Goal: Task Accomplishment & Management: Use online tool/utility

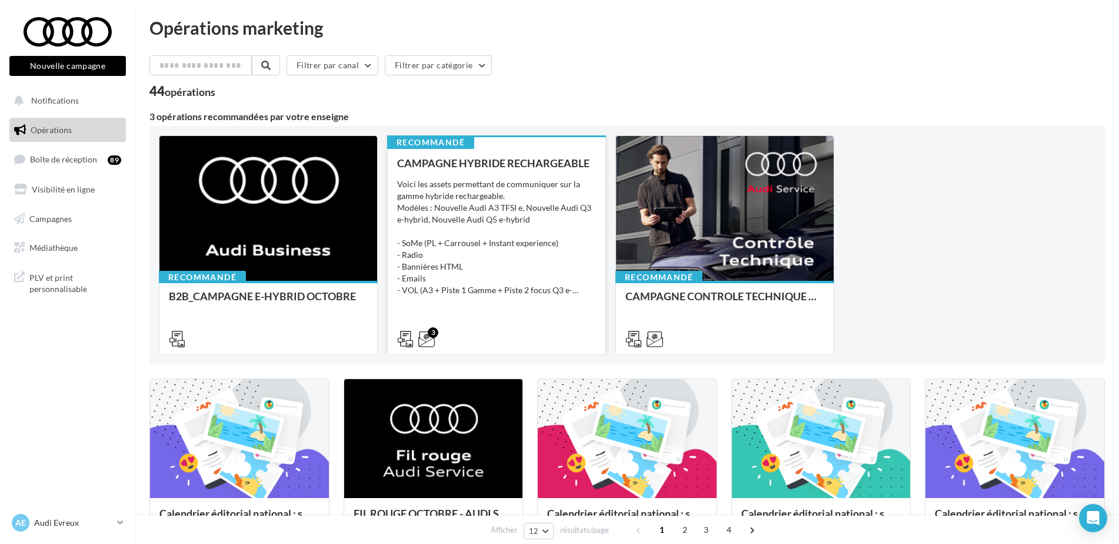
click at [467, 243] on div "Voici les assets permettant de communiquer sur la gamme hybride rechargeable. M…" at bounding box center [496, 237] width 199 height 118
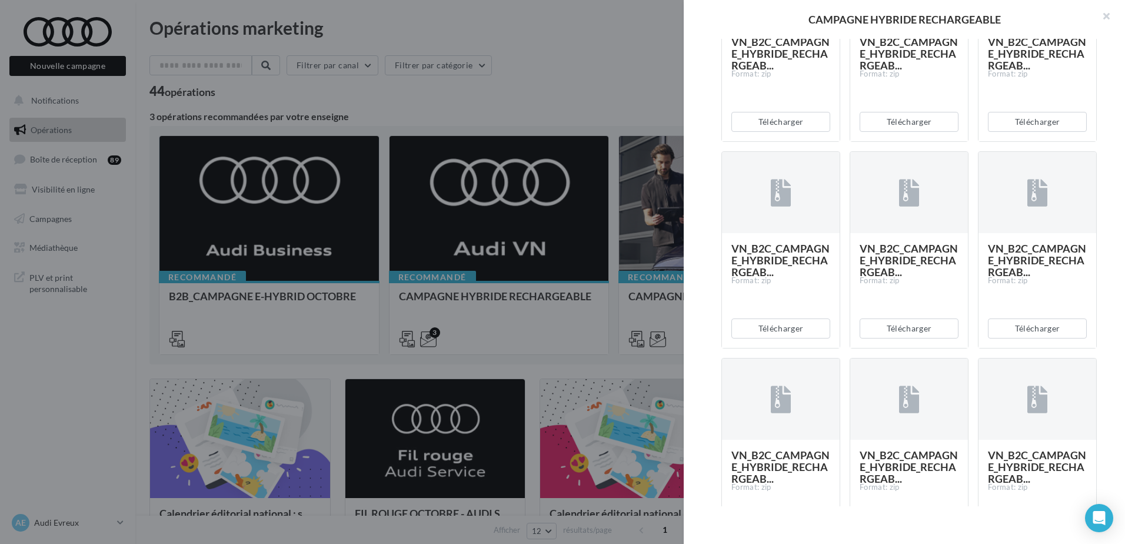
scroll to position [733, 0]
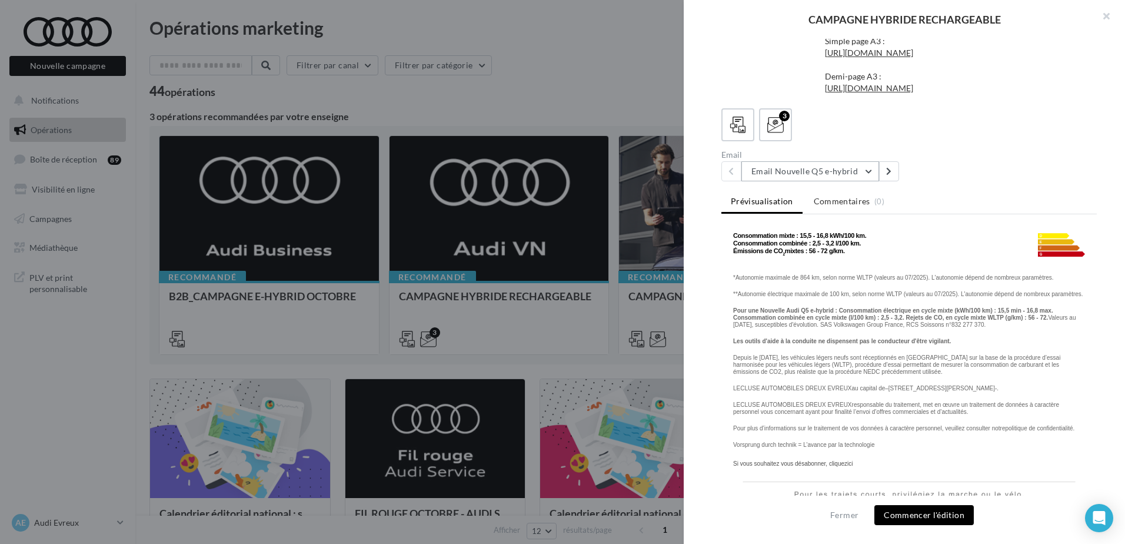
scroll to position [1626, 0]
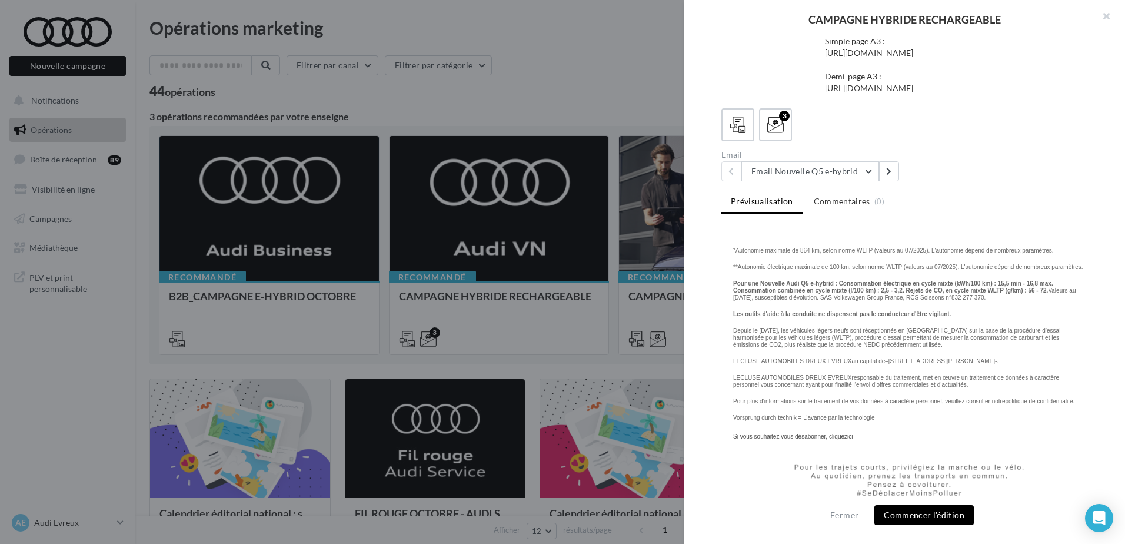
click at [913, 513] on button "Commencer l'édition" at bounding box center [923, 515] width 99 height 20
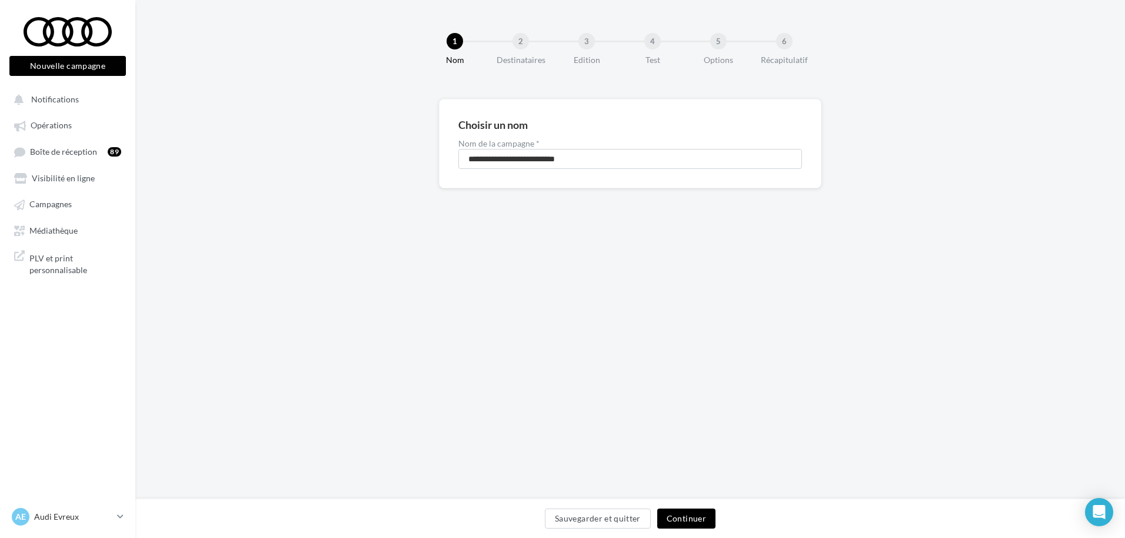
click at [680, 514] on button "Continuer" at bounding box center [686, 518] width 58 height 20
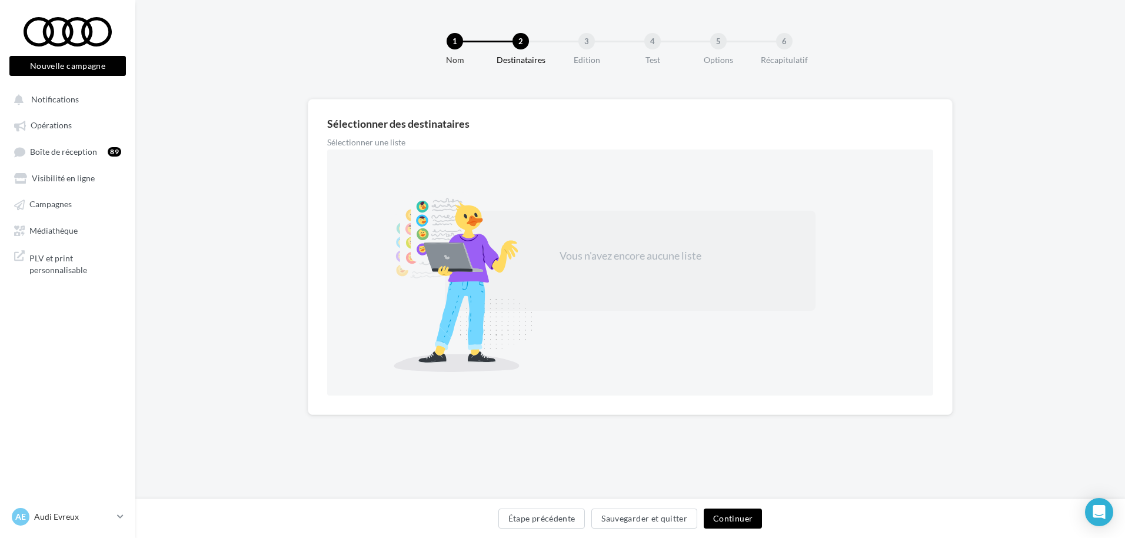
click at [727, 508] on button "Continuer" at bounding box center [733, 518] width 58 height 20
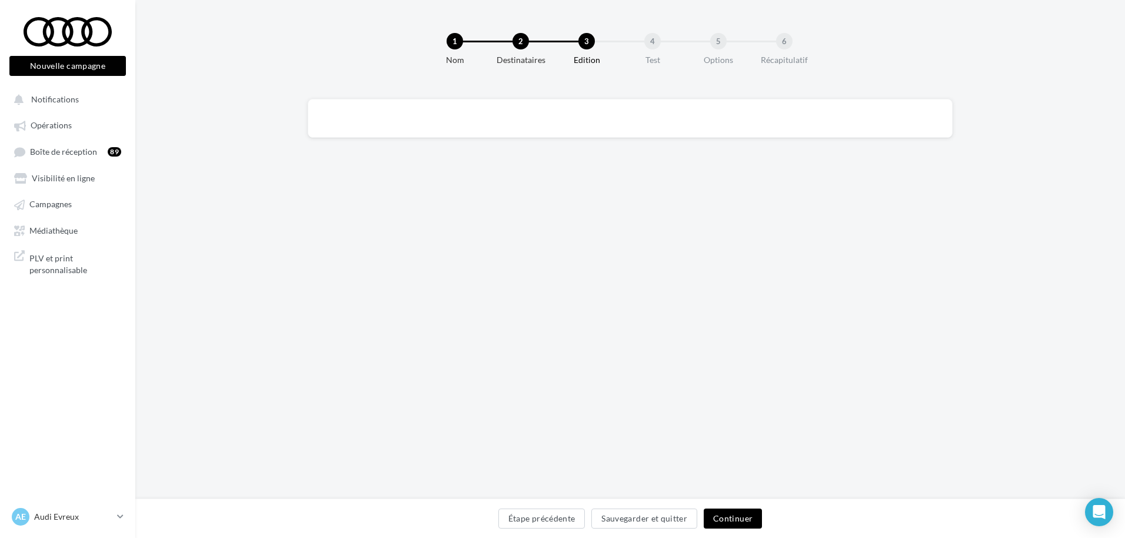
click at [737, 521] on button "Continuer" at bounding box center [733, 518] width 58 height 20
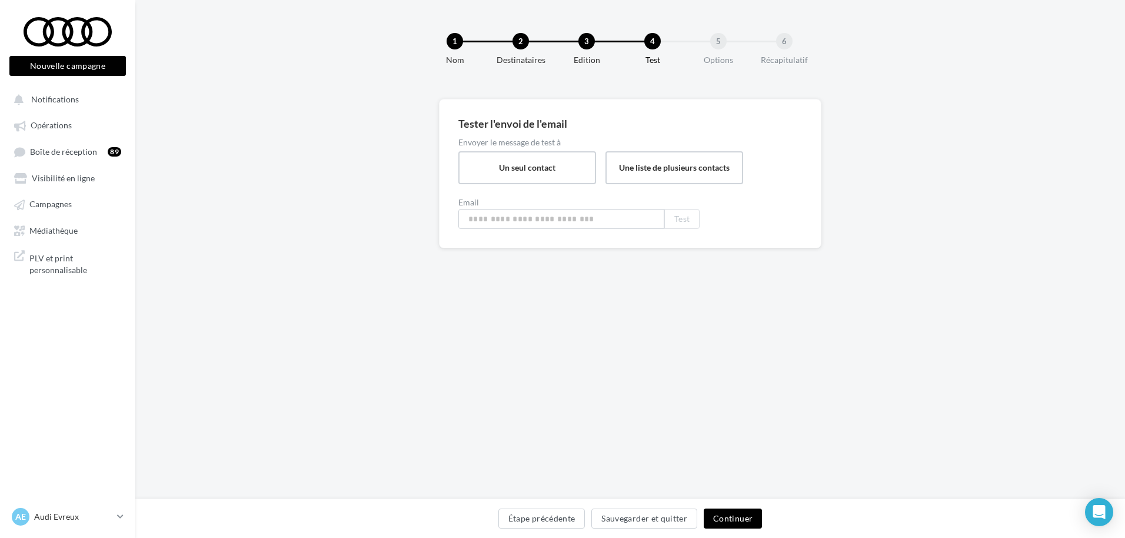
type input "**********"
click at [543, 527] on button "Étape précédente" at bounding box center [541, 518] width 87 height 20
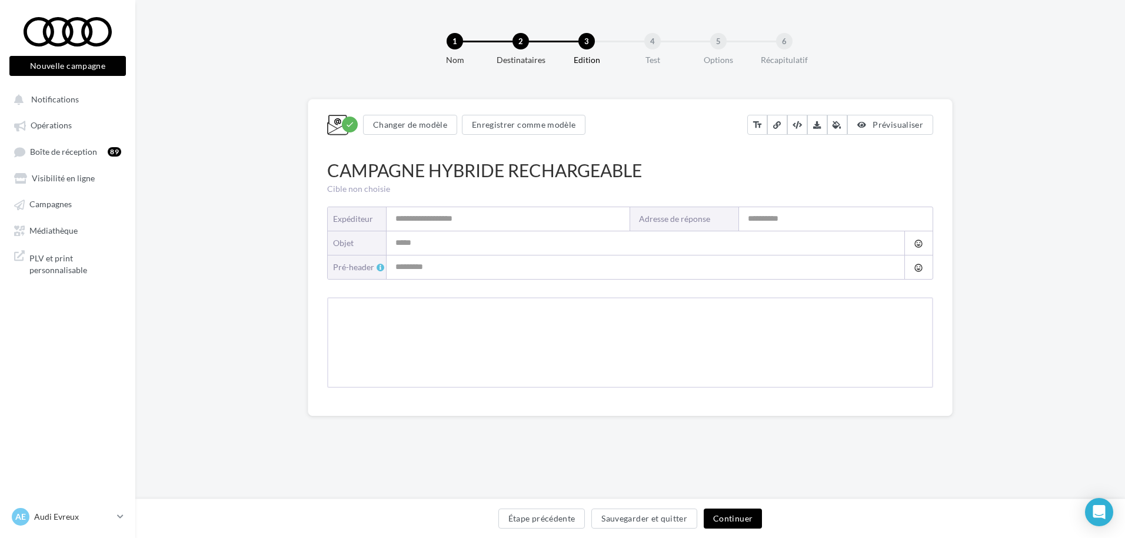
type input "**********"
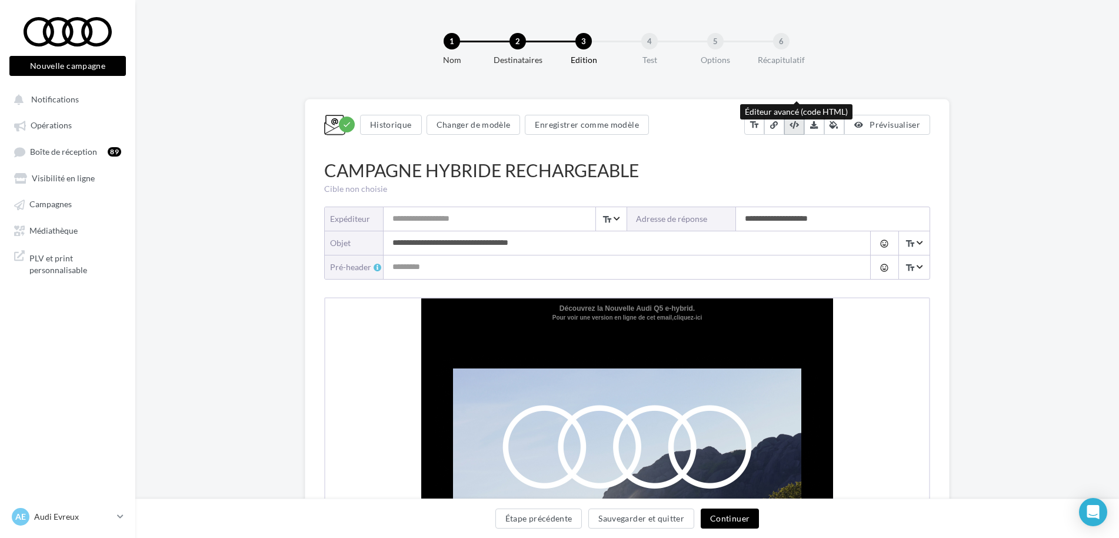
click at [794, 129] on button at bounding box center [794, 125] width 20 height 20
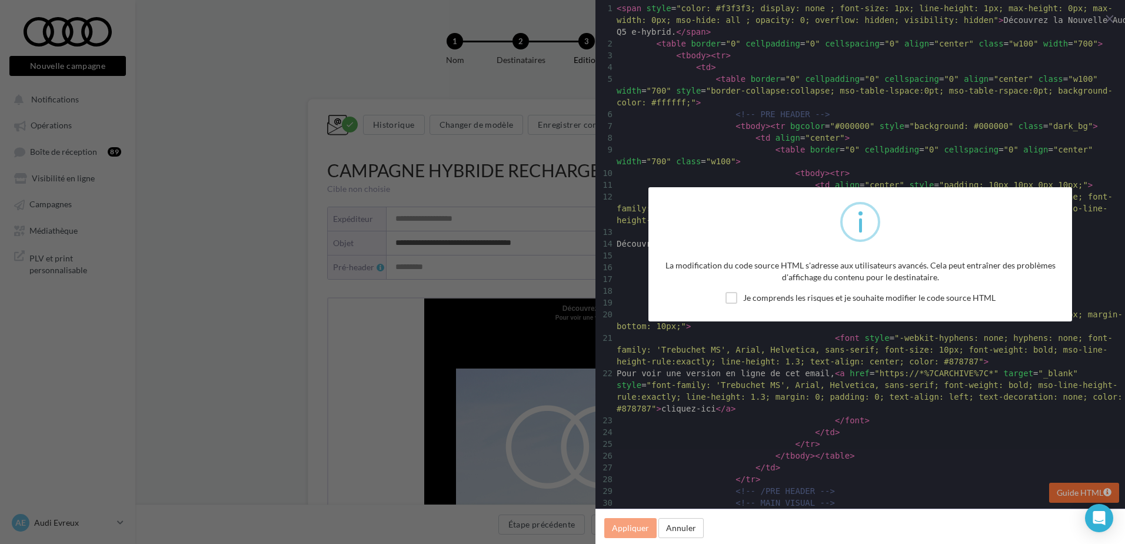
click at [726, 292] on div "Je comprends les risques et je souhaite modifier le code source HTML" at bounding box center [860, 299] width 406 height 15
click at [731, 296] on label "Je comprends les risques et je souhaite modifier le code source HTML" at bounding box center [861, 298] width 270 height 12
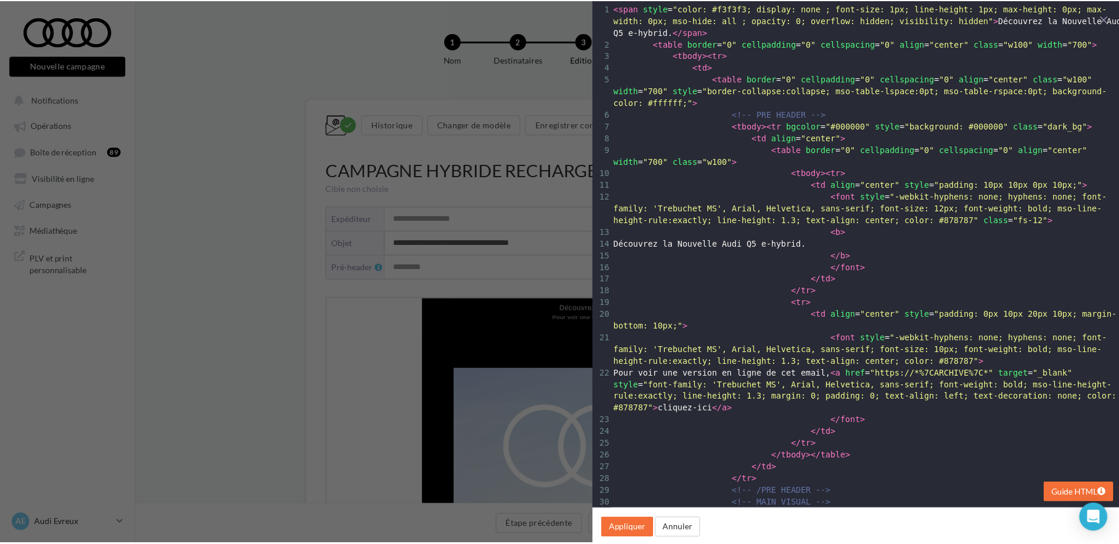
scroll to position [1, 0]
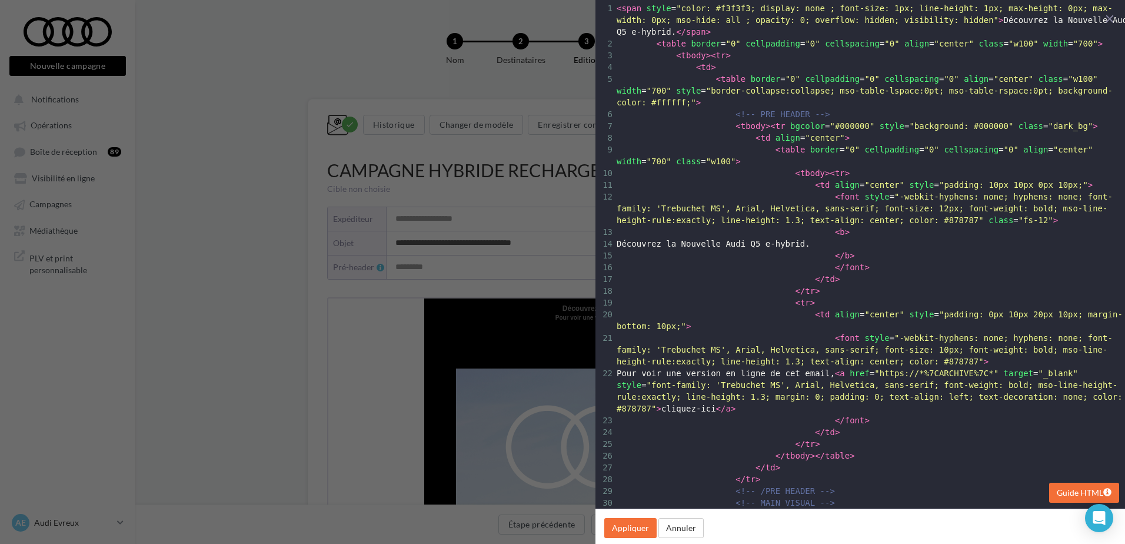
click at [788, 415] on span "</ font >" at bounding box center [743, 419] width 253 height 9
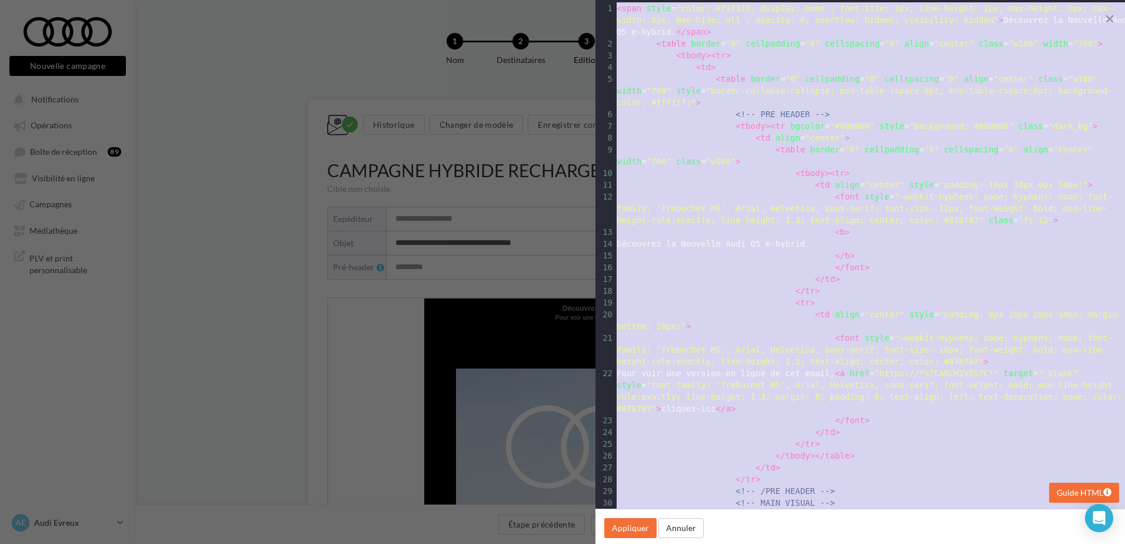
type textarea "**********"
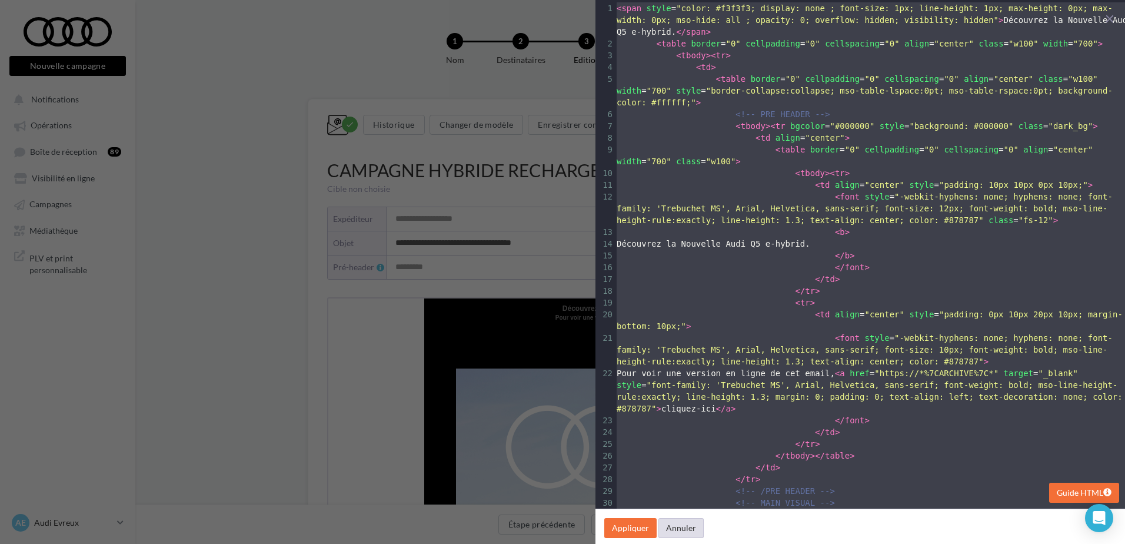
click at [671, 525] on button "Annuler" at bounding box center [680, 528] width 45 height 20
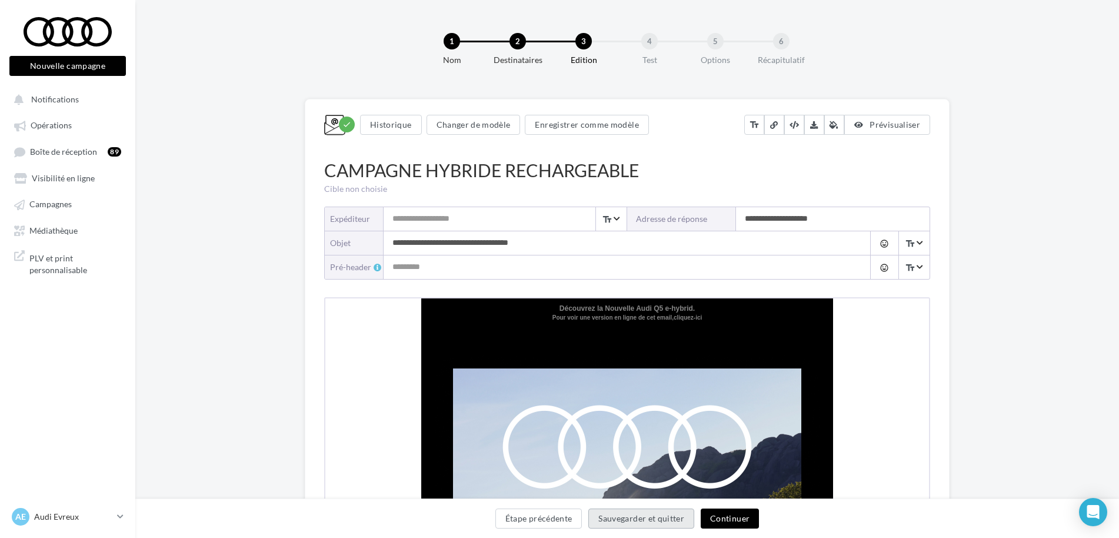
click at [607, 523] on button "Sauvegarder et quitter" at bounding box center [641, 518] width 106 height 20
